Goal: Information Seeking & Learning: Learn about a topic

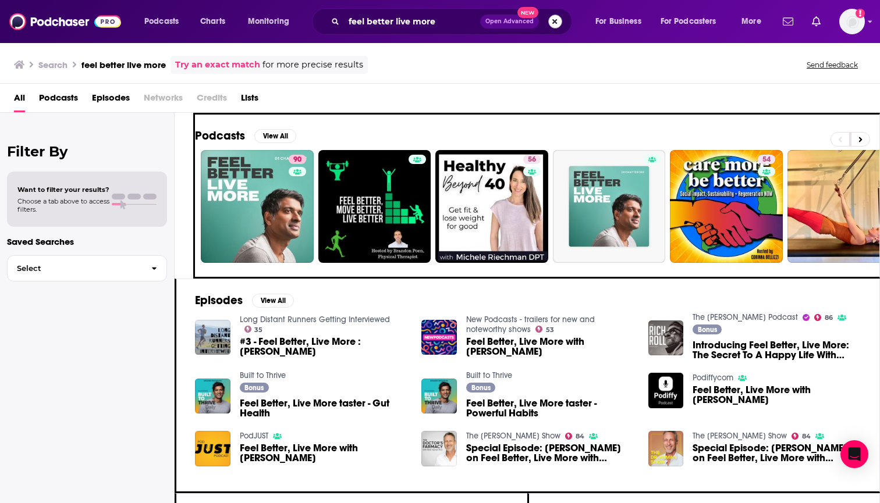
click at [552, 24] on button "Search podcasts, credits, & more..." at bounding box center [555, 22] width 14 height 14
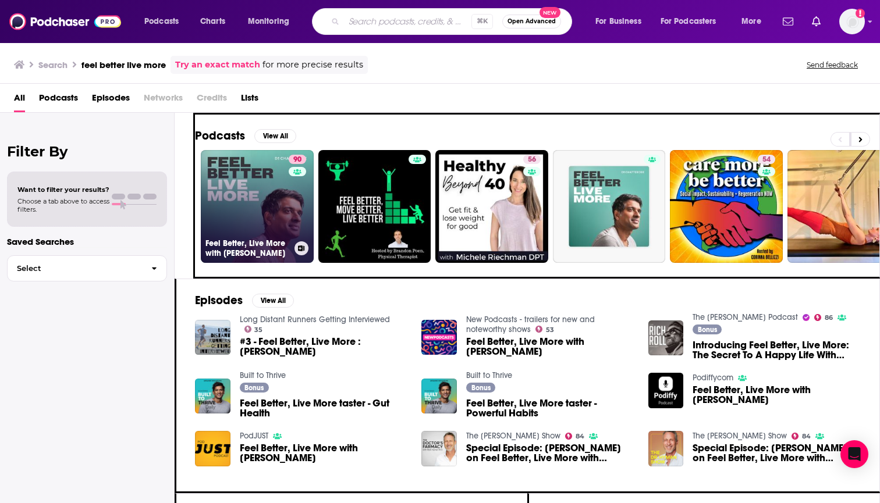
click at [272, 188] on link "90 Feel Better, Live More with Dr Rangan Chatterjee" at bounding box center [257, 206] width 113 height 113
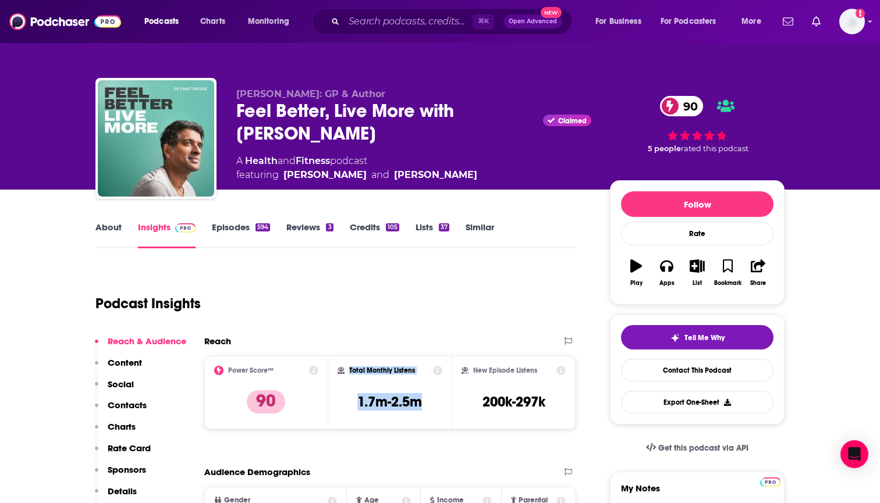
drag, startPoint x: 435, startPoint y: 405, endPoint x: 341, endPoint y: 381, distance: 96.8
click at [341, 381] on div "Total Monthly Listens 1.7m-2.5m" at bounding box center [389, 393] width 105 height 54
copy div "Total Monthly Listens 1.7m-2.5m"
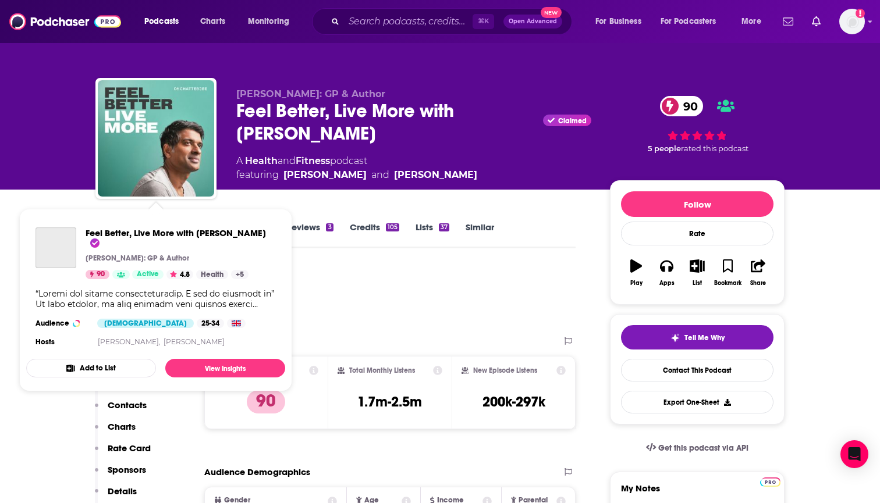
click at [116, 223] on div "Feel Better, Live More with Dr Rangan Chatterjee Dr Rangan Chatterjee: GP & Aut…" at bounding box center [155, 288] width 259 height 141
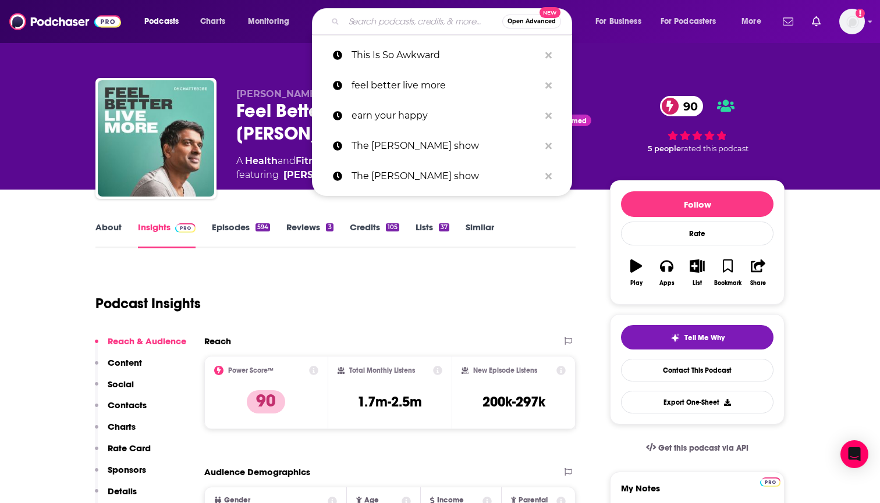
click at [379, 17] on input "Search podcasts, credits, & more..." at bounding box center [423, 21] width 158 height 19
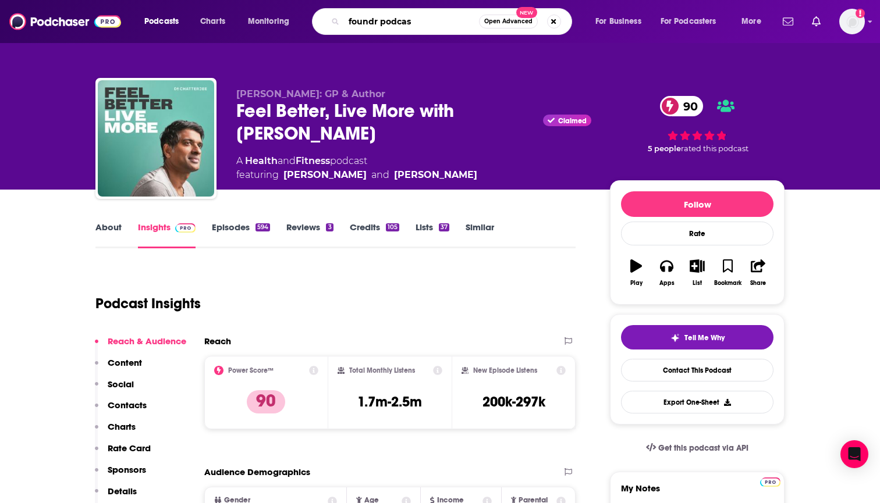
type input "foundr podcast"
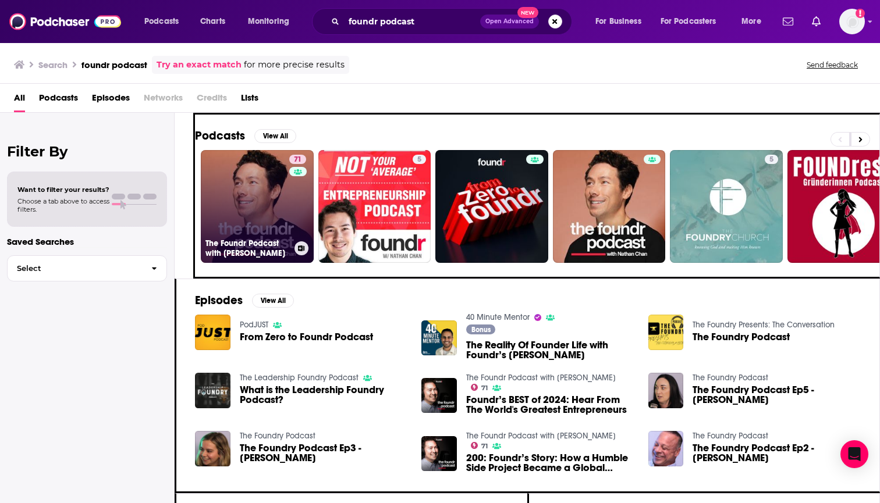
click at [258, 193] on link "71 The Foundr Podcast with Nathan Chan" at bounding box center [257, 206] width 113 height 113
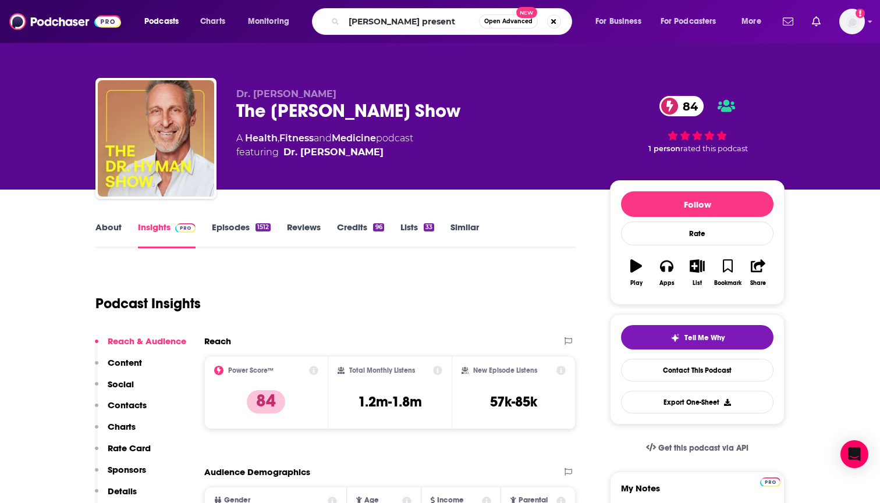
type input "[PERSON_NAME] presents"
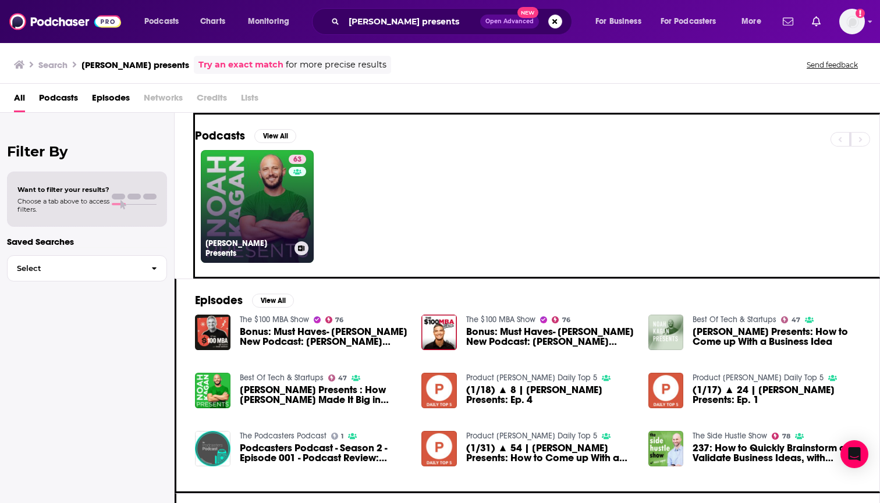
click at [255, 220] on link "63 [PERSON_NAME] Presents" at bounding box center [257, 206] width 113 height 113
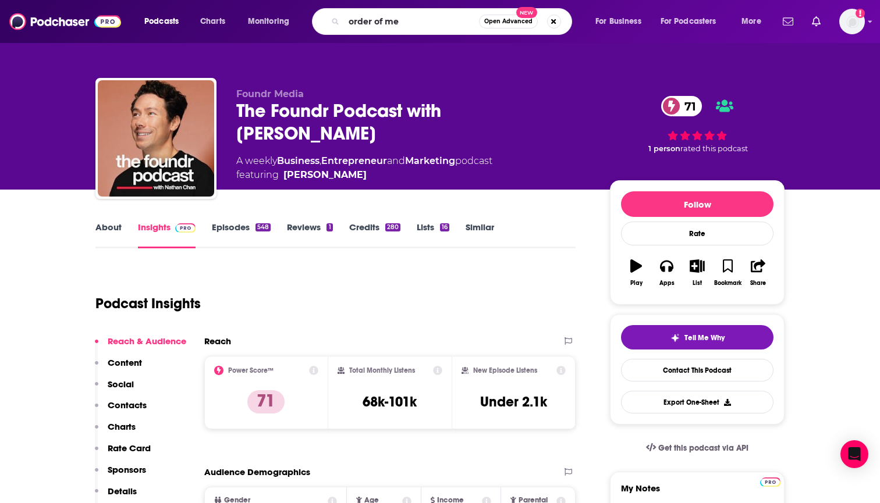
type input "order of men"
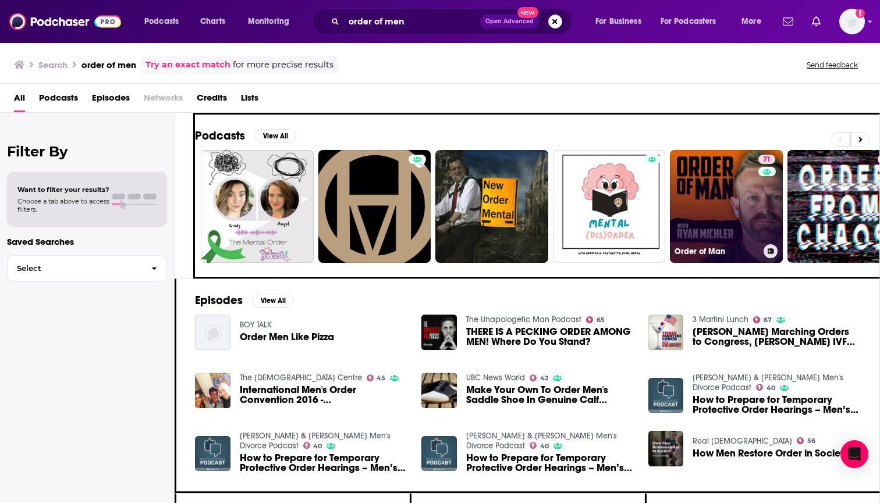
click at [711, 211] on link "71 Order of Man" at bounding box center [726, 206] width 113 height 113
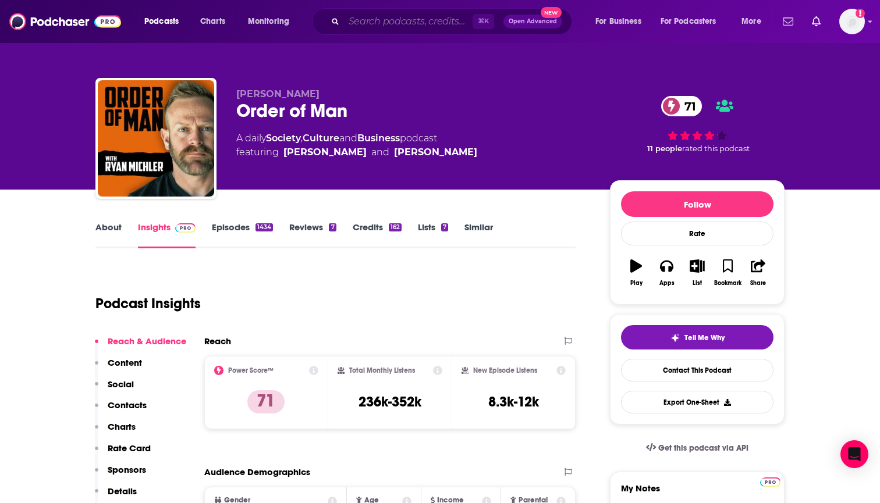
click at [417, 16] on input "Search podcasts, credits, & more..." at bounding box center [408, 21] width 129 height 19
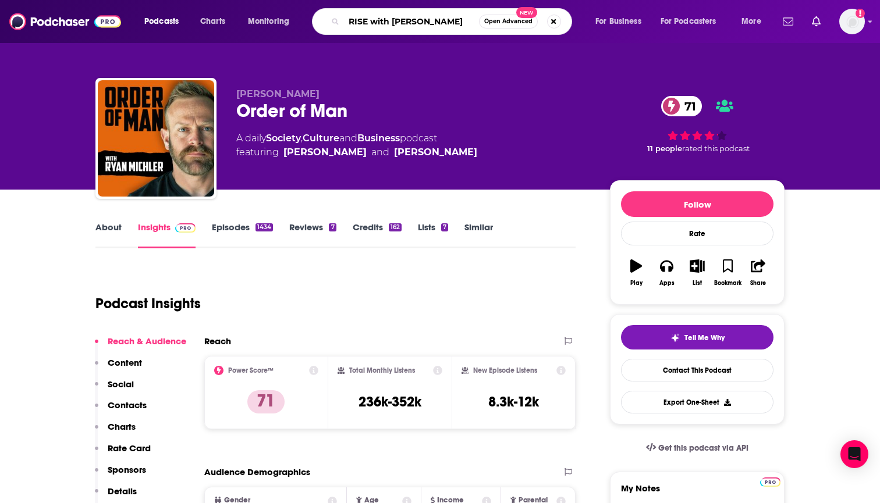
type input "RISE with roxie"
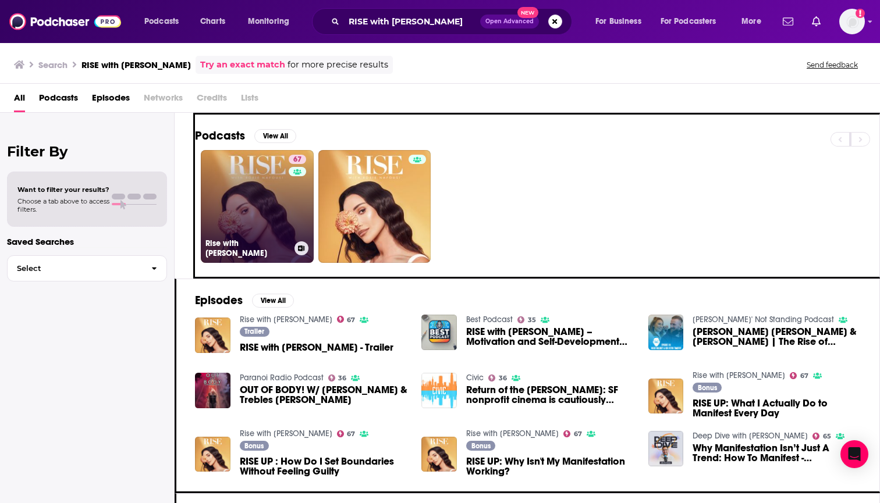
click at [251, 201] on link "67 Rise with Roxie" at bounding box center [257, 206] width 113 height 113
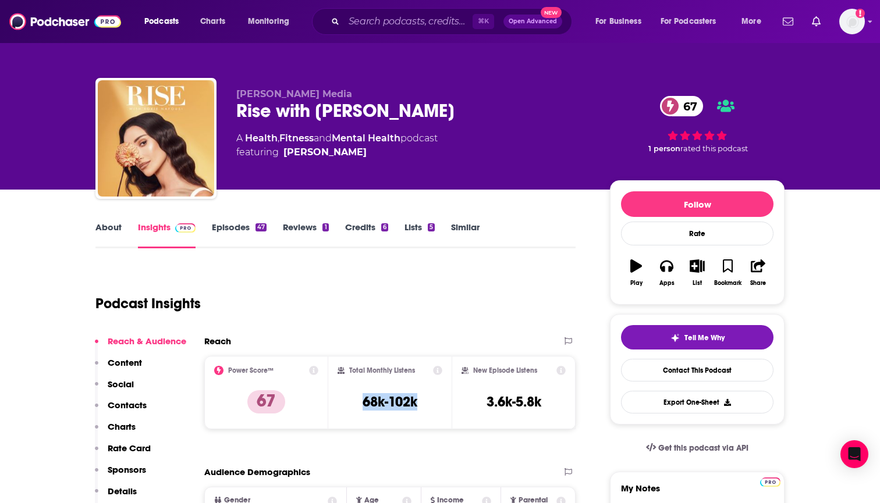
drag, startPoint x: 433, startPoint y: 405, endPoint x: 348, endPoint y: 376, distance: 89.8
click at [348, 376] on div "Total Monthly Listens 68k-102k" at bounding box center [389, 393] width 105 height 54
click at [349, 368] on h2 "Total Monthly Listens" at bounding box center [382, 370] width 66 height 8
drag, startPoint x: 349, startPoint y: 370, endPoint x: 421, endPoint y: 404, distance: 79.9
click at [421, 404] on div "Total Monthly Listens 68k-102k" at bounding box center [389, 393] width 105 height 54
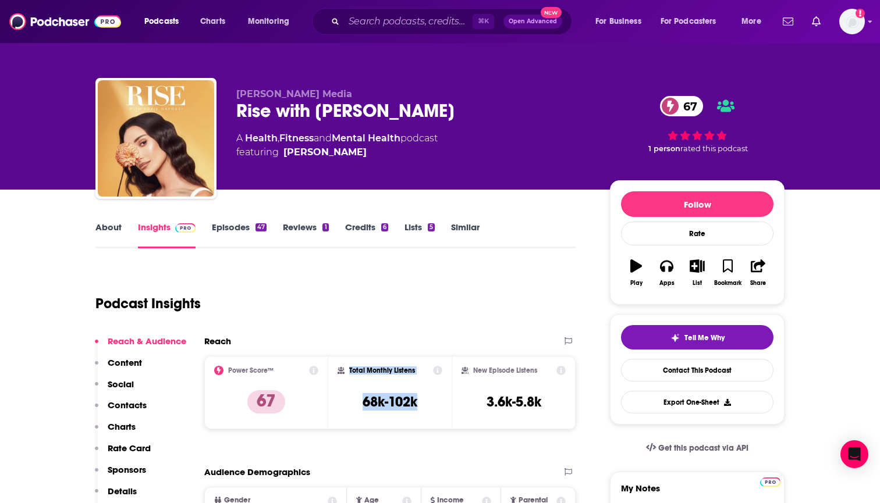
copy div "Total Monthly Listens 68k-102k"
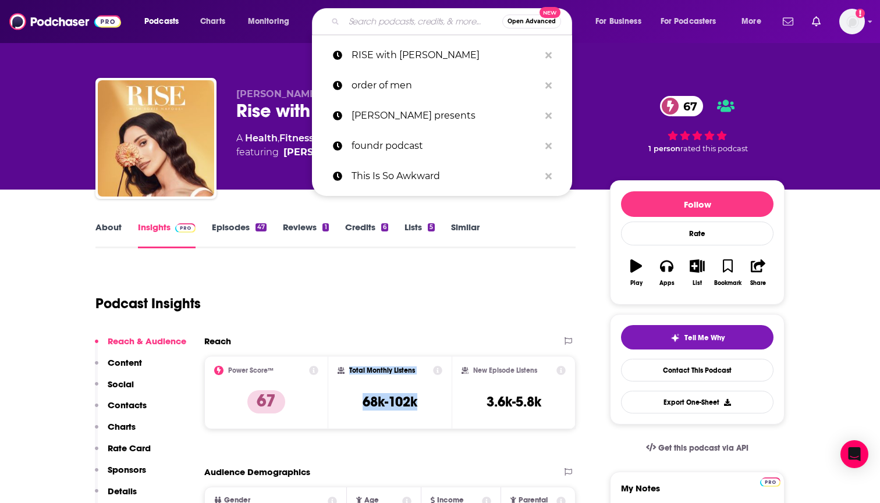
click at [361, 19] on input "Search podcasts, credits, & more..." at bounding box center [423, 21] width 158 height 19
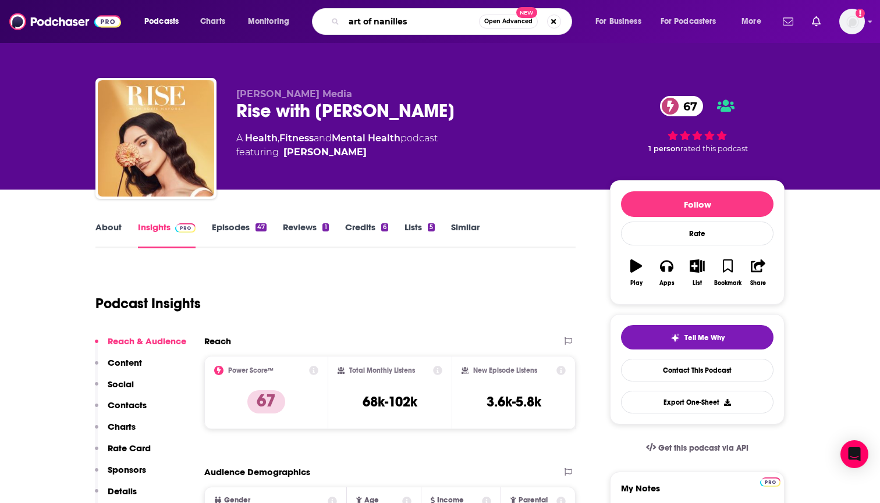
type input "art of nanilless"
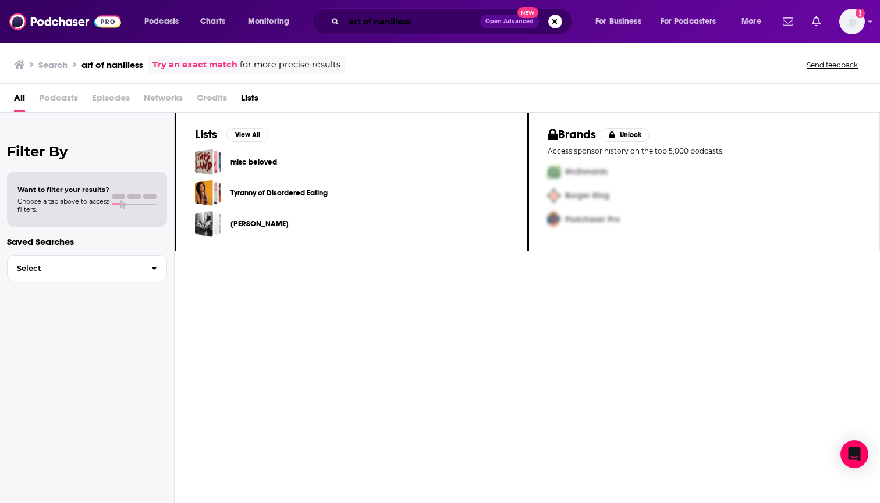
click at [379, 23] on input "art of nanilless" at bounding box center [412, 21] width 136 height 19
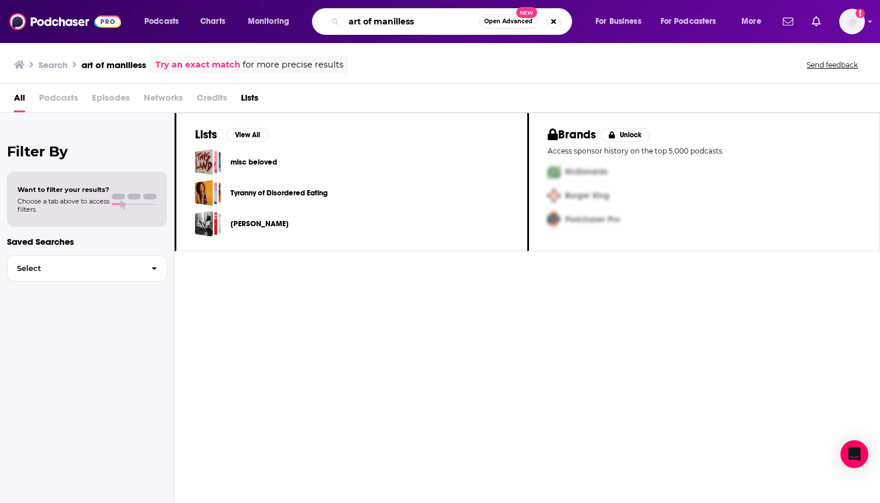
click at [418, 26] on input "art of manilless" at bounding box center [411, 21] width 135 height 19
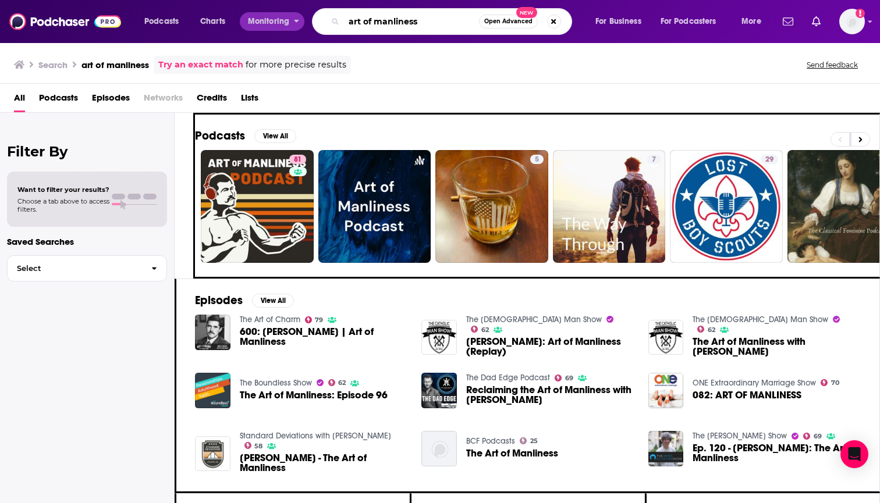
drag, startPoint x: 441, startPoint y: 20, endPoint x: 301, endPoint y: 17, distance: 140.2
click at [301, 17] on div "Podcasts Charts Monitoring art of manliness Open Advanced New For Business For …" at bounding box center [454, 21] width 636 height 27
type input "football weekly"
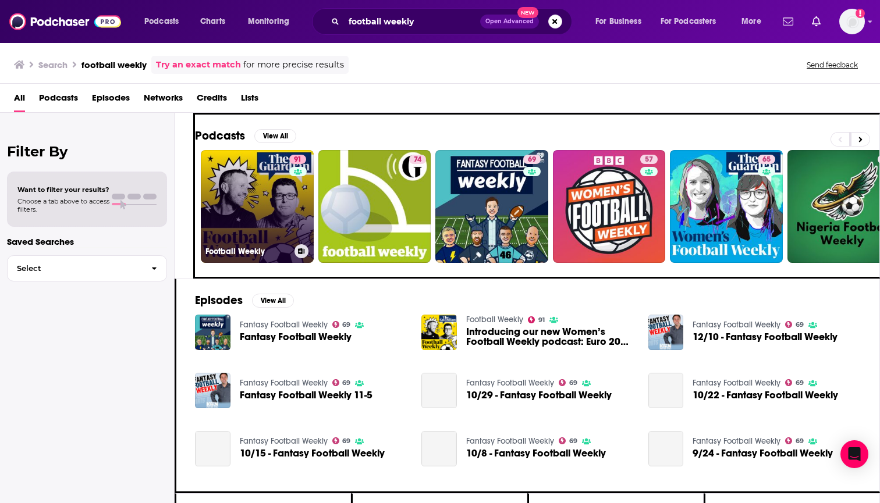
click at [260, 193] on link "91 Football Weekly" at bounding box center [257, 206] width 113 height 113
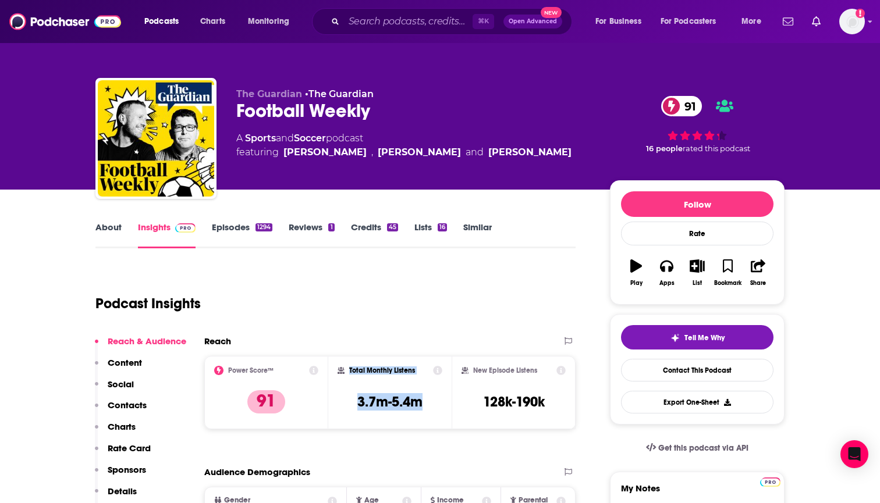
drag, startPoint x: 427, startPoint y: 404, endPoint x: 344, endPoint y: 362, distance: 93.4
click at [344, 362] on div "Total Monthly Listens 3.7m-5.4m" at bounding box center [390, 392] width 124 height 73
copy div "Total Monthly Listens 3.7m-5.4m"
click at [427, 26] on input "Search podcasts, credits, & more..." at bounding box center [408, 21] width 129 height 19
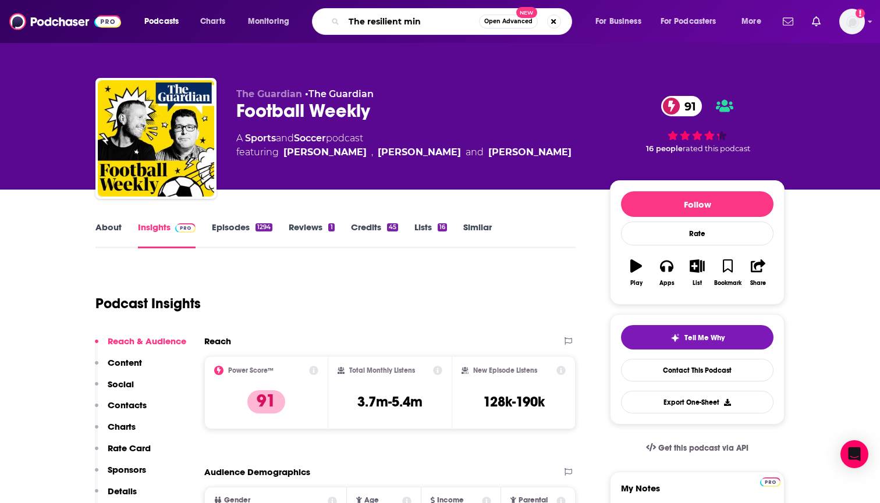
type input "The resilient mind"
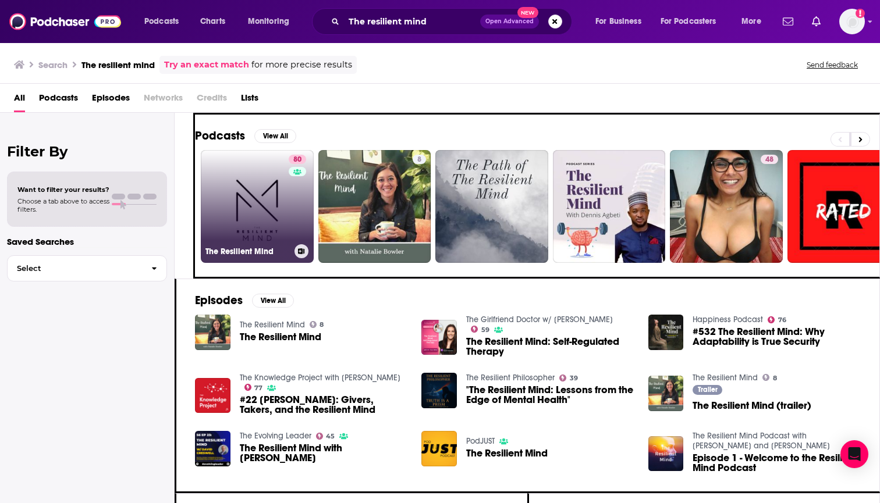
click at [275, 216] on link "80 The Resilient Mind" at bounding box center [257, 206] width 113 height 113
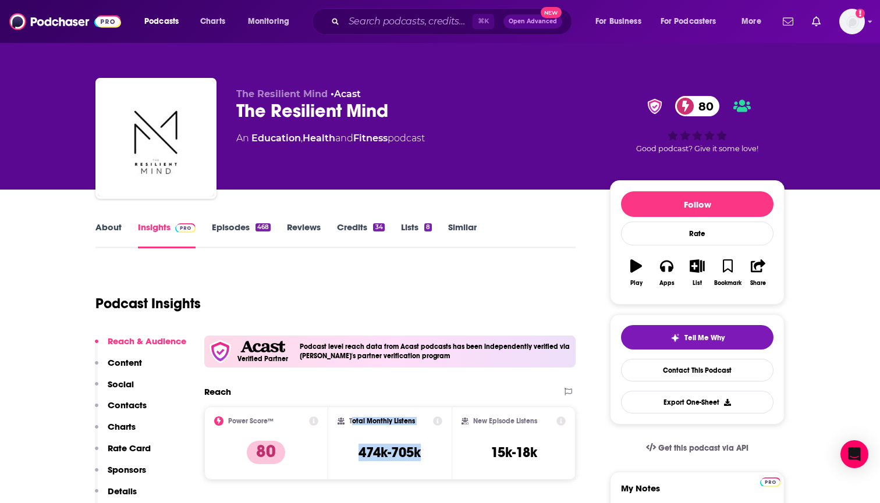
drag, startPoint x: 425, startPoint y: 454, endPoint x: 351, endPoint y: 420, distance: 81.2
click at [351, 421] on div "Total Monthly Listens 474k-705k" at bounding box center [389, 444] width 105 height 54
copy div "otal Monthly Listens 474k-705k"
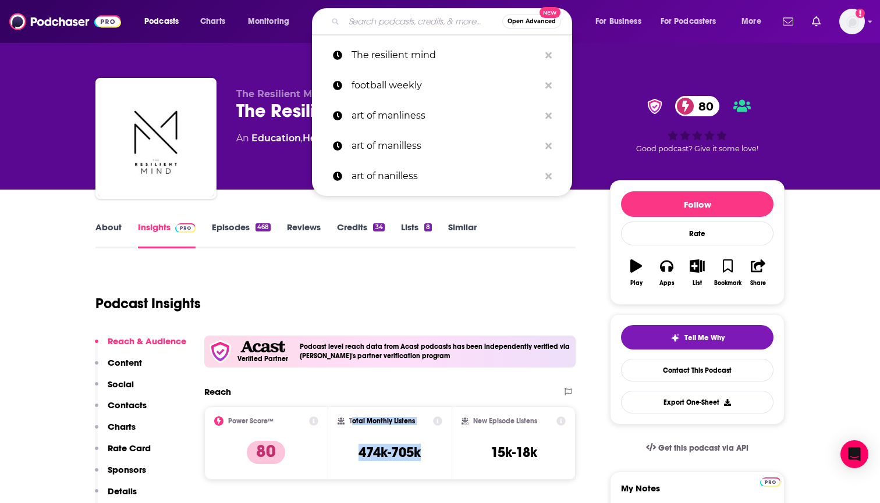
click at [378, 20] on input "Search podcasts, credits, & more..." at bounding box center [423, 21] width 158 height 19
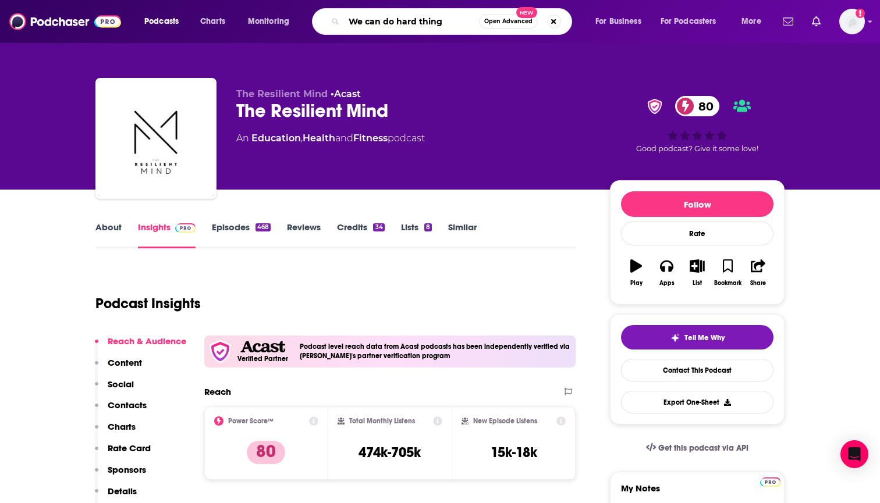
type input "We can do hard things"
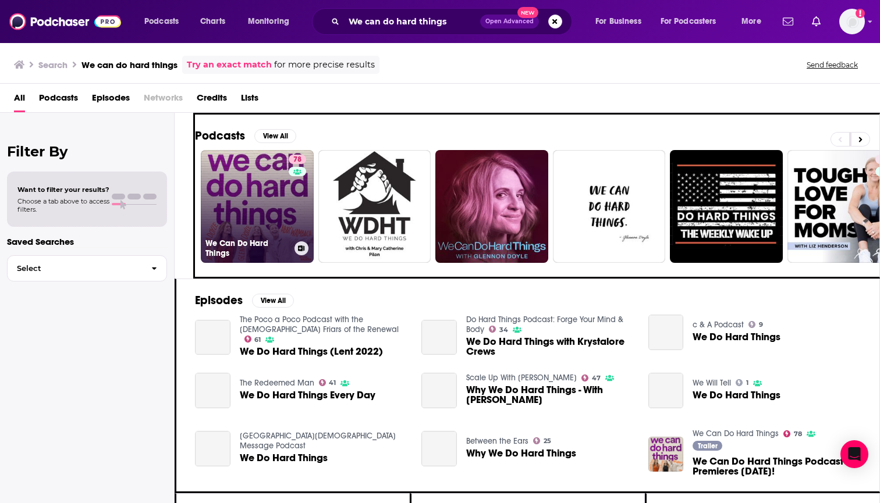
click at [263, 213] on link "78 We Can Do Hard Things" at bounding box center [257, 206] width 113 height 113
